Goal: Transaction & Acquisition: Purchase product/service

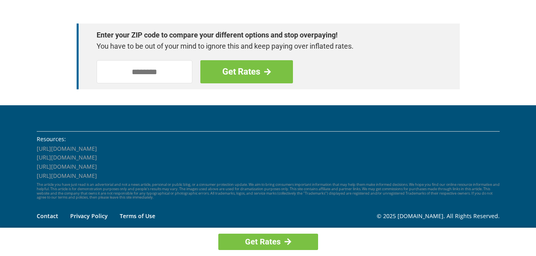
scroll to position [1204, 0]
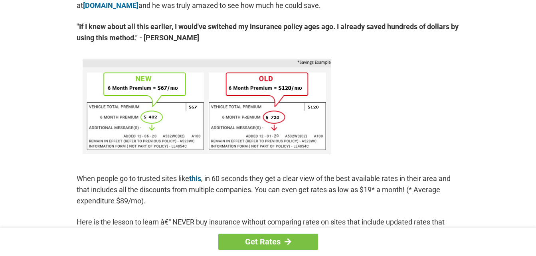
scroll to position [679, 0]
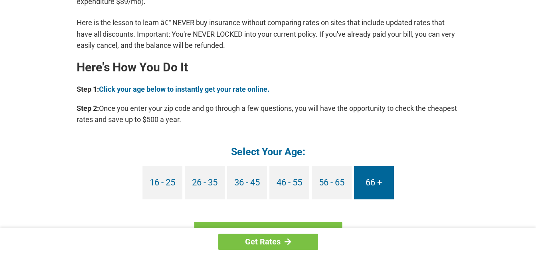
click at [374, 178] on link "66 +" at bounding box center [374, 183] width 40 height 33
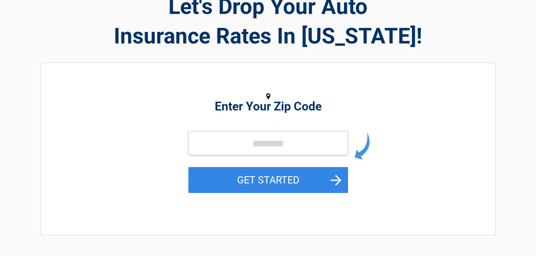
scroll to position [160, 0]
